Goal: Navigation & Orientation: Find specific page/section

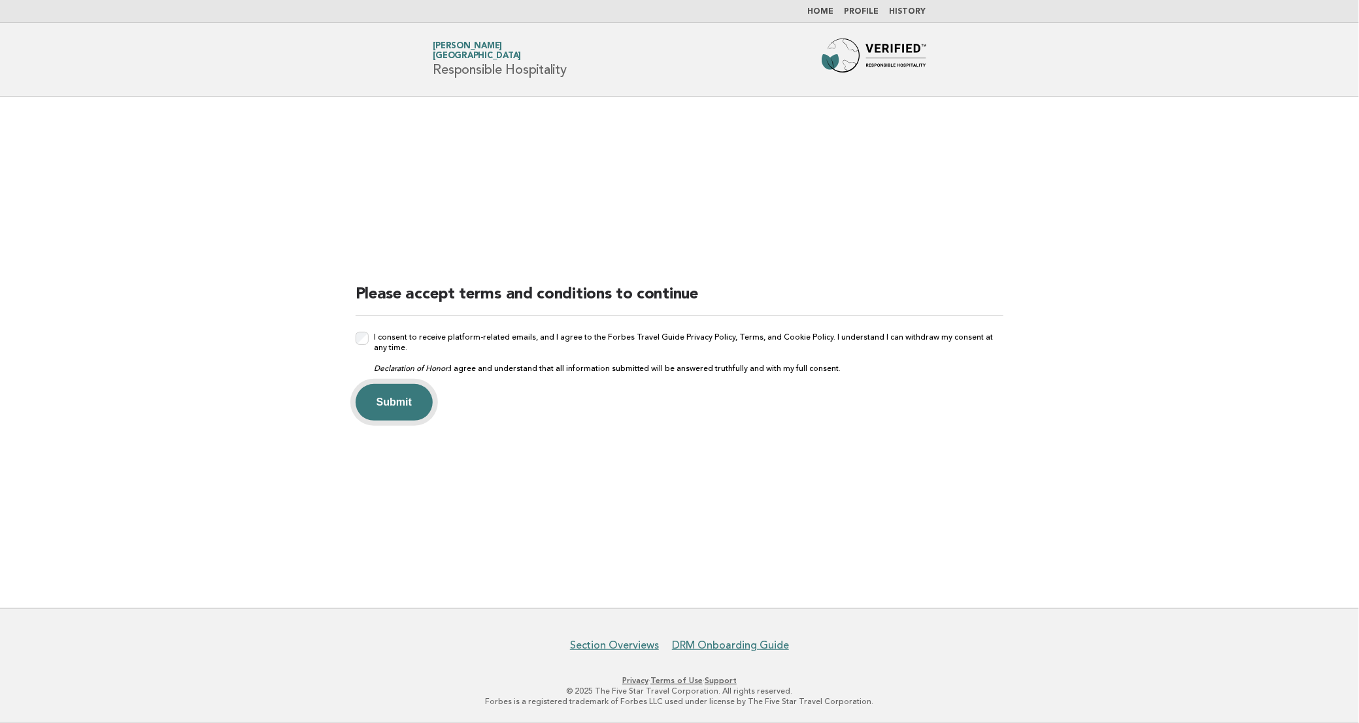
click at [369, 399] on button "Submit" at bounding box center [393, 402] width 77 height 37
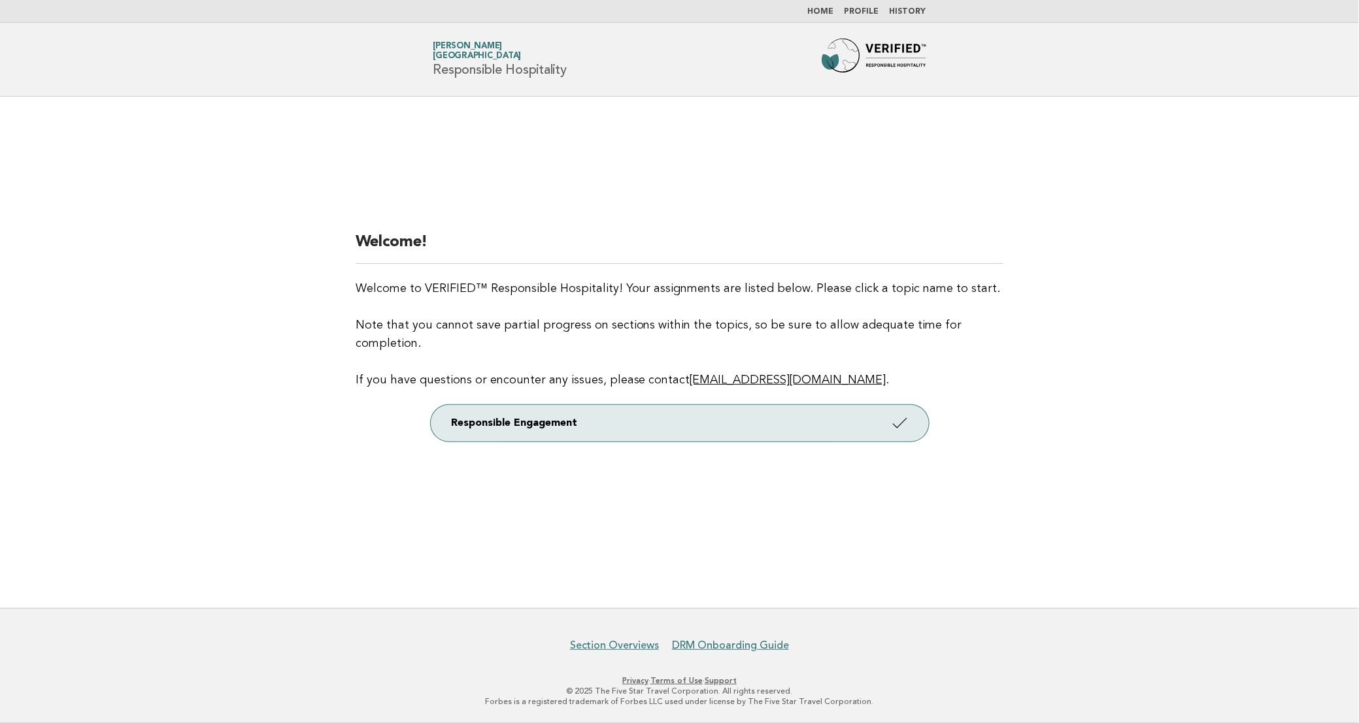
click at [865, 10] on link "Profile" at bounding box center [861, 12] width 35 height 8
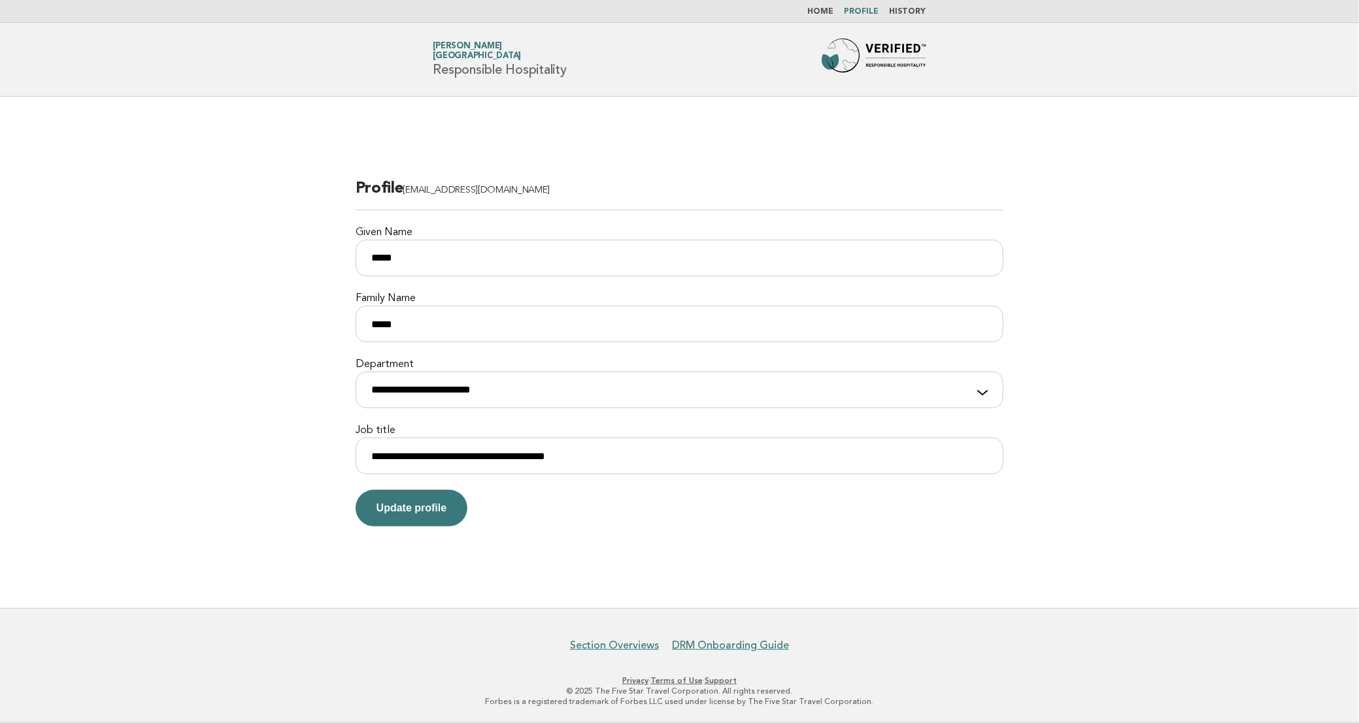
click at [819, 8] on link "Home" at bounding box center [821, 12] width 26 height 8
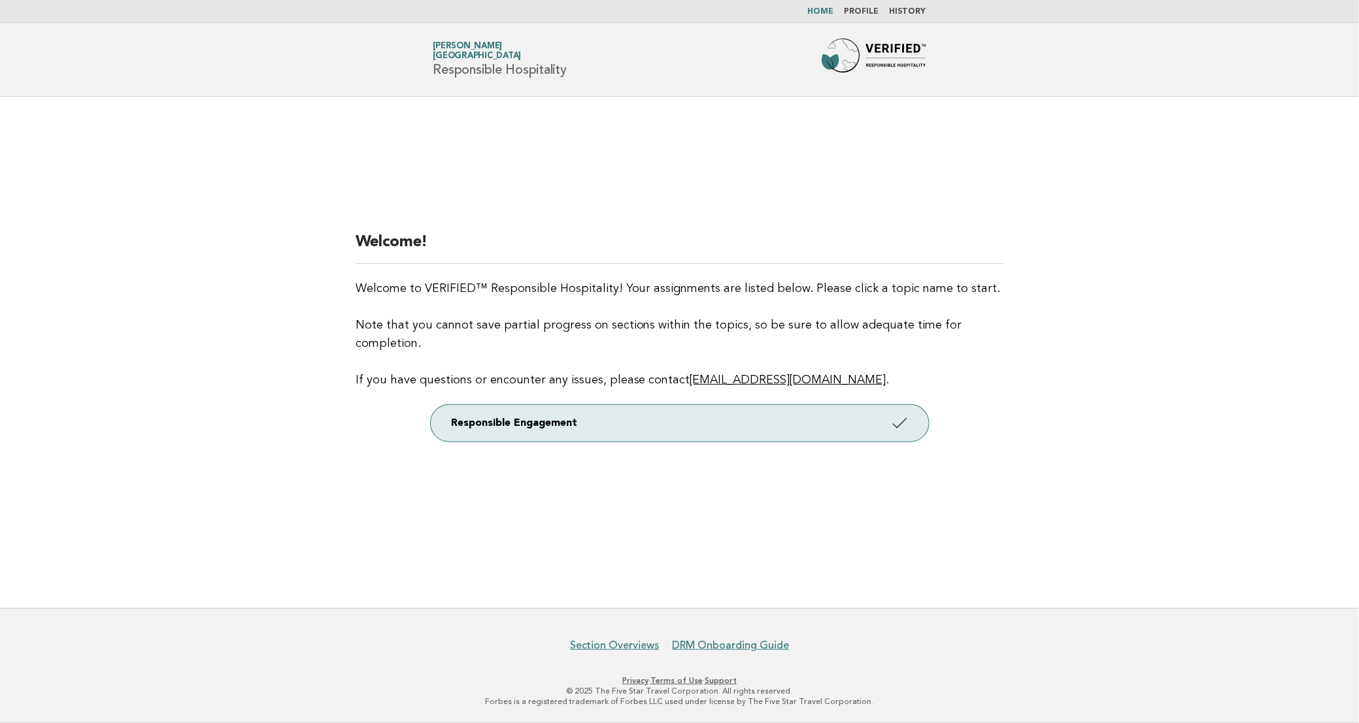
click at [830, 13] on link "Home" at bounding box center [821, 12] width 26 height 8
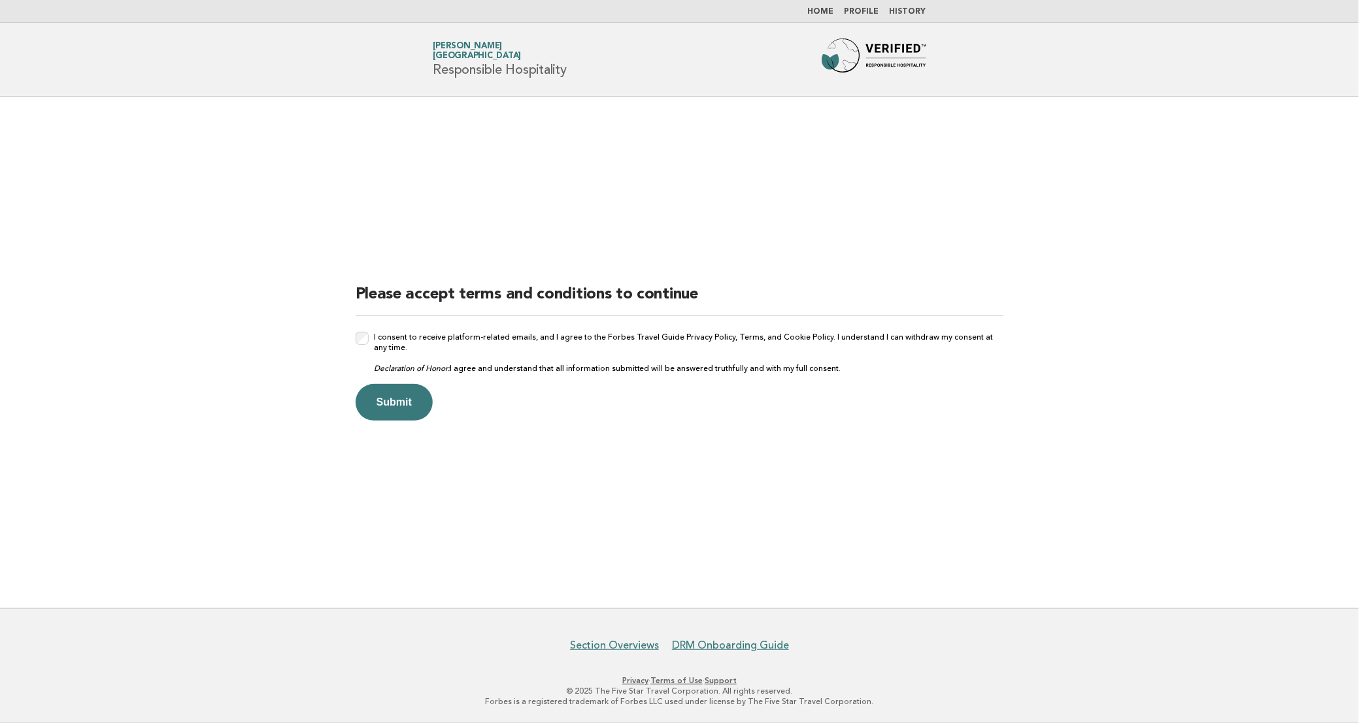
click at [826, 8] on link "Home" at bounding box center [821, 12] width 26 height 8
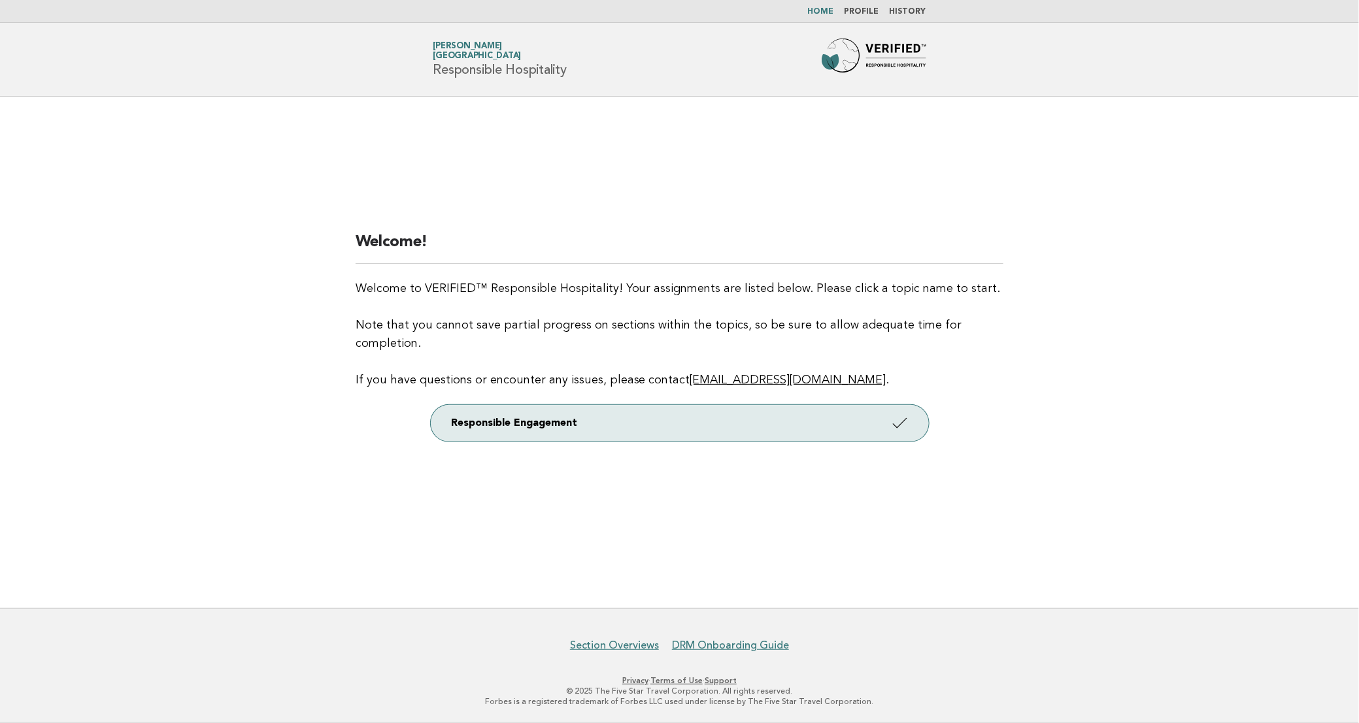
click at [466, 60] on span "[GEOGRAPHIC_DATA]" at bounding box center [477, 56] width 88 height 8
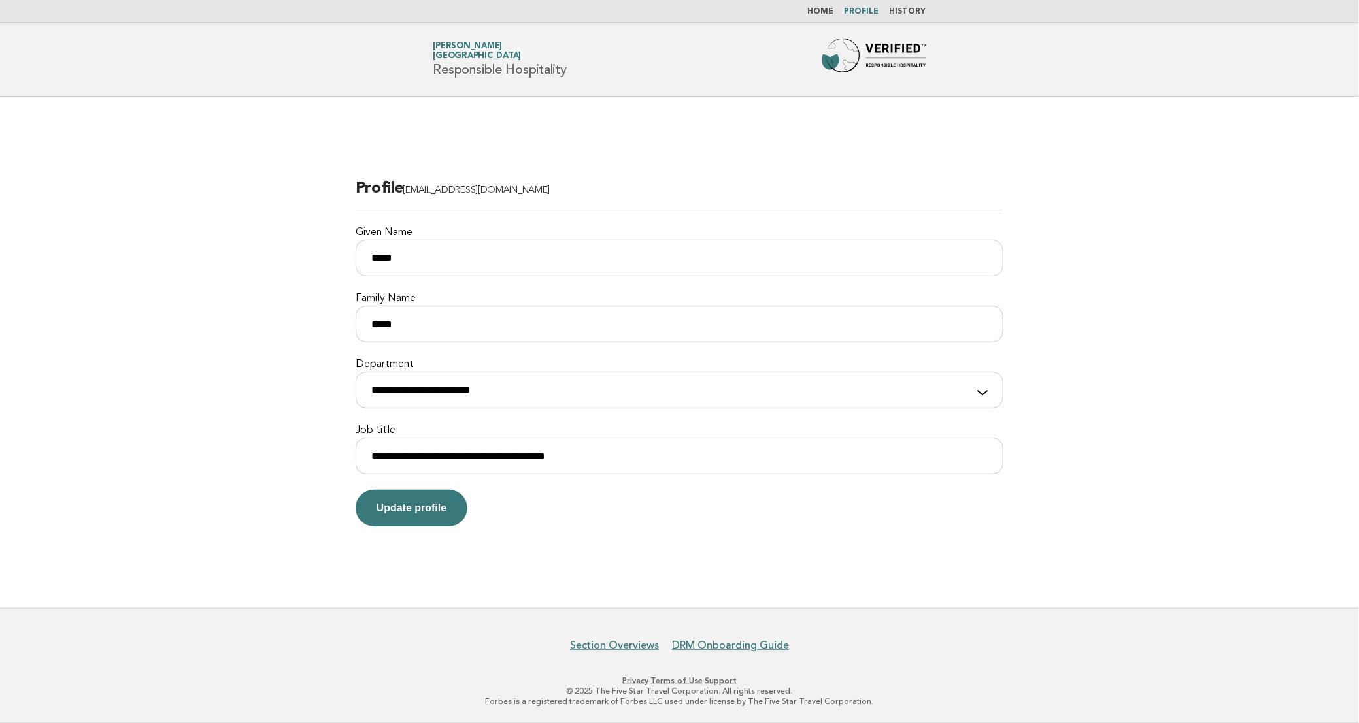
click at [461, 44] on link "[PERSON_NAME][GEOGRAPHIC_DATA]" at bounding box center [477, 51] width 88 height 18
click at [466, 56] on span "[GEOGRAPHIC_DATA]" at bounding box center [477, 56] width 88 height 8
click at [833, 12] on link "Home" at bounding box center [821, 12] width 26 height 8
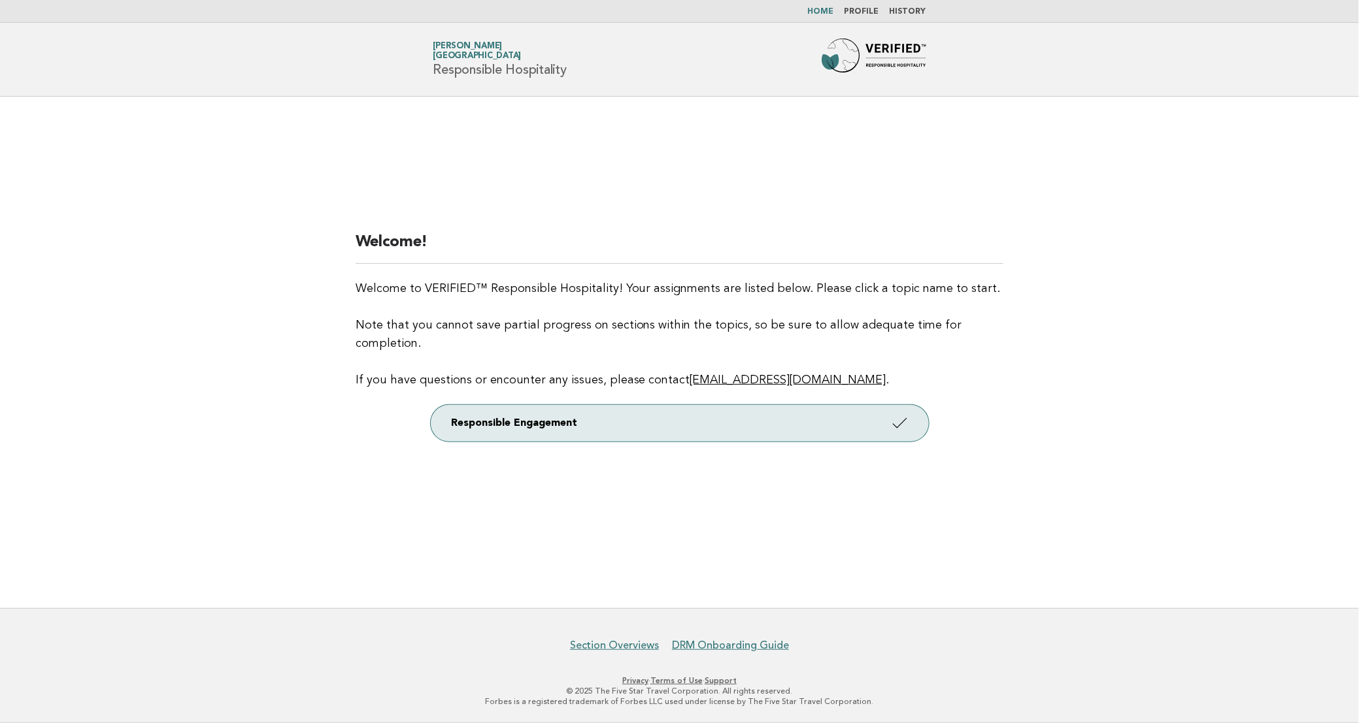
click at [242, 474] on main "Welcome! Welcome to VERIFIED™ Responsible Hospitality! Your assignments are lis…" at bounding box center [679, 353] width 1359 height 512
